Goal: Transaction & Acquisition: Purchase product/service

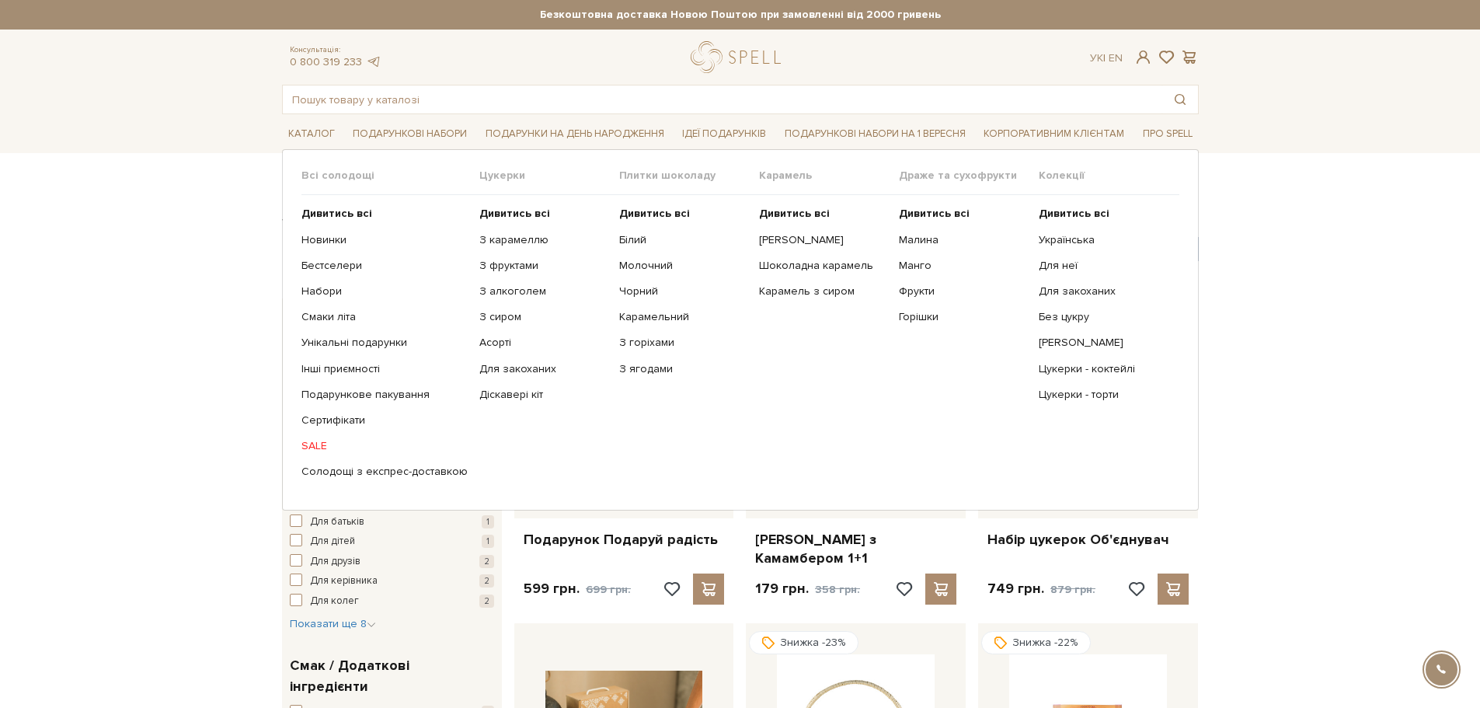
click at [315, 444] on link "SALE" at bounding box center [384, 446] width 166 height 14
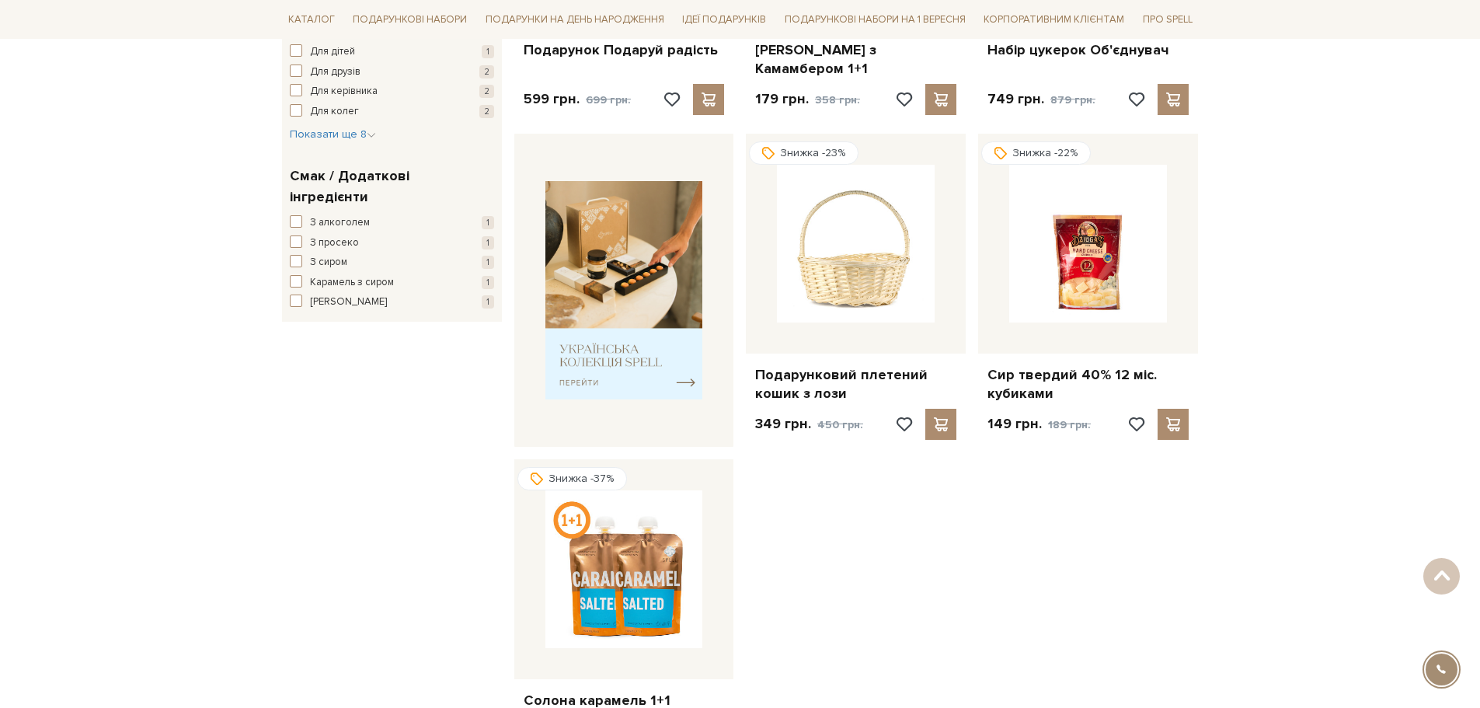
scroll to position [233, 0]
